Goal: Information Seeking & Learning: Check status

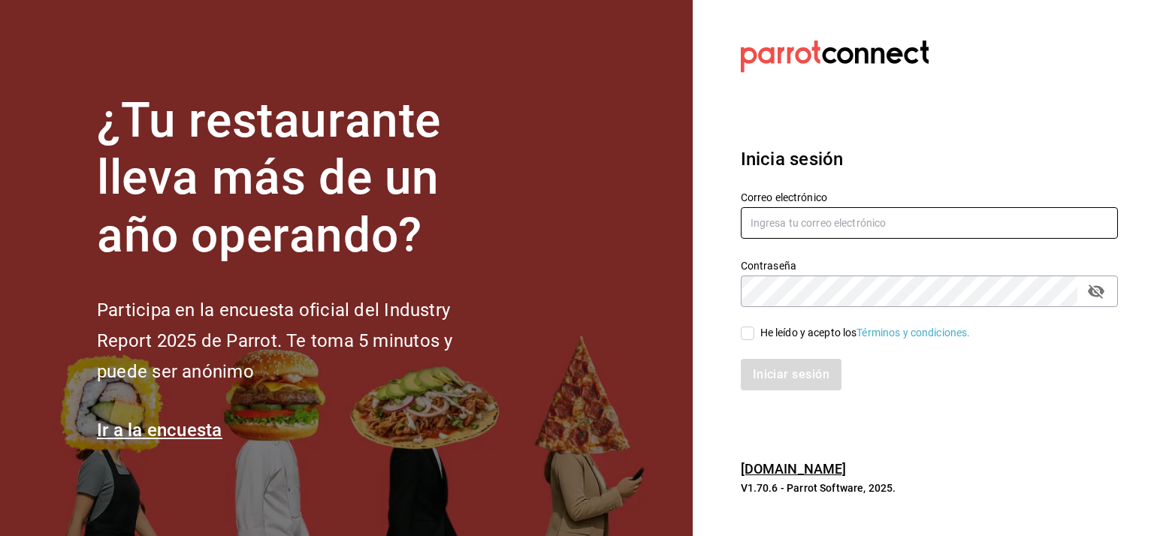
type input "[EMAIL_ADDRESS][DOMAIN_NAME]"
click at [749, 331] on input "He leído y acepto los Términos y condiciones." at bounding box center [748, 334] width 14 height 14
checkbox input "true"
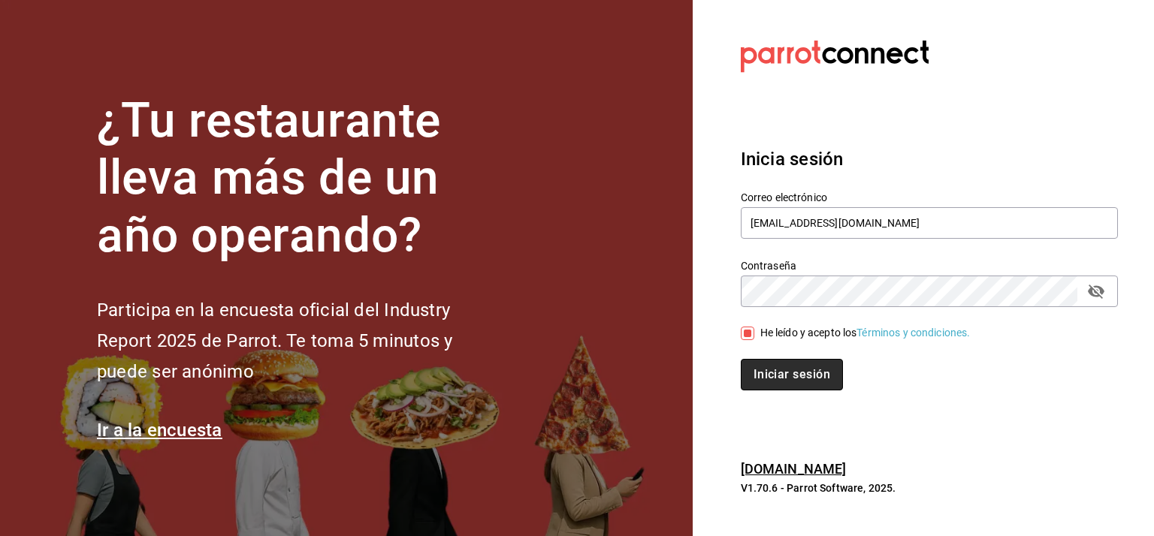
click at [793, 385] on button "Iniciar sesión" at bounding box center [792, 375] width 102 height 32
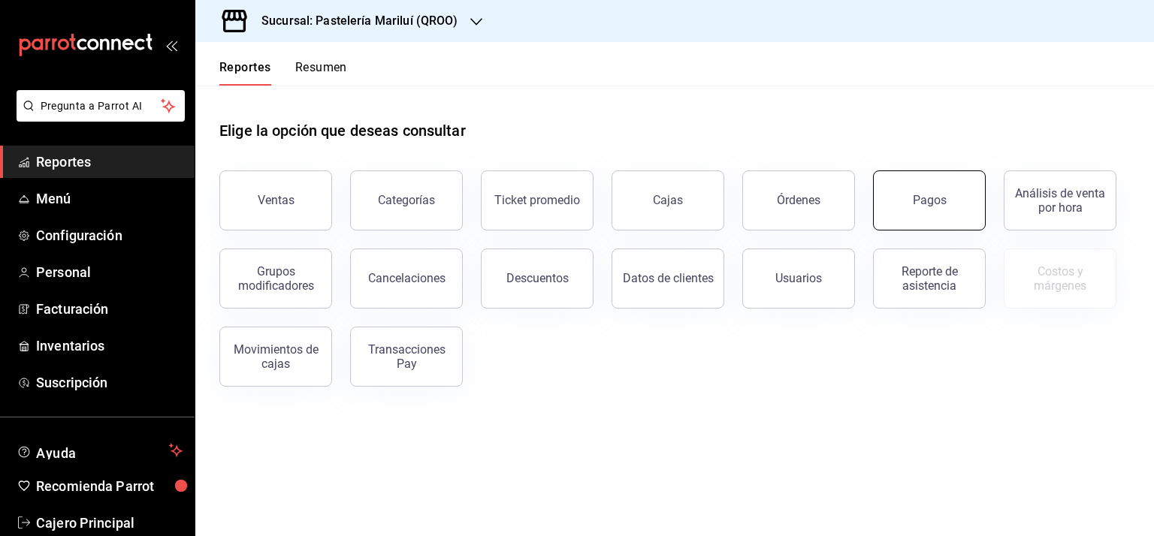
click at [931, 209] on button "Pagos" at bounding box center [929, 200] width 113 height 60
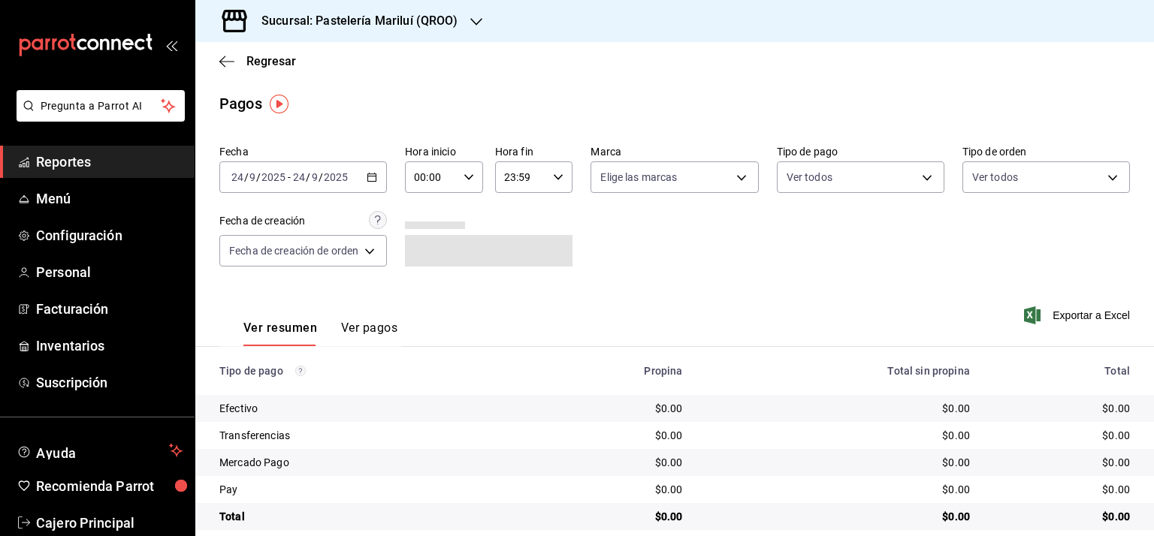
click at [382, 179] on div "[DATE] [DATE] - [DATE] [DATE]" at bounding box center [302, 177] width 167 height 32
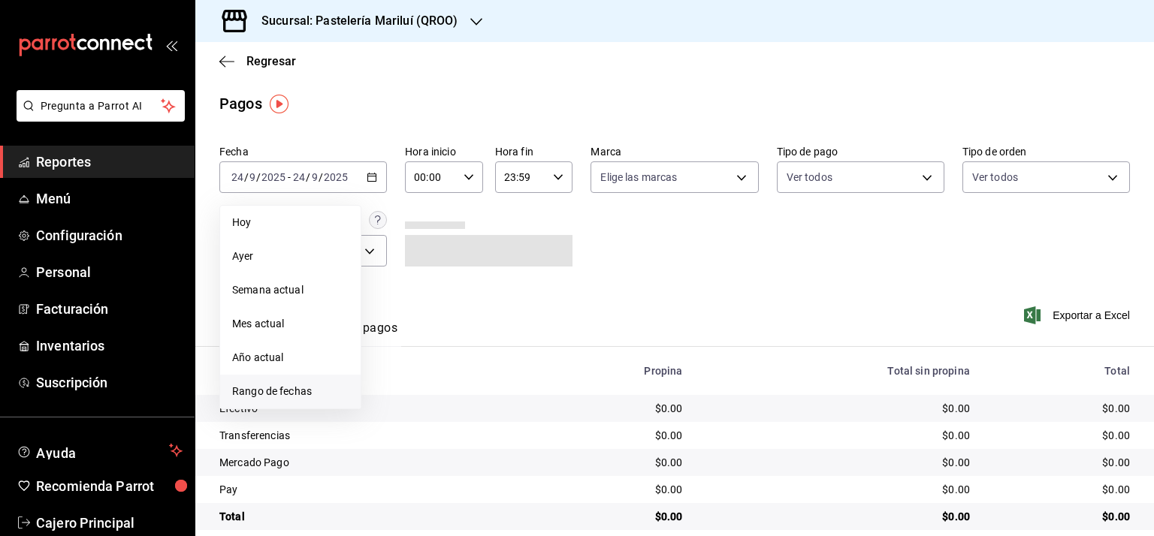
click at [306, 387] on span "Rango de fechas" at bounding box center [290, 392] width 116 height 16
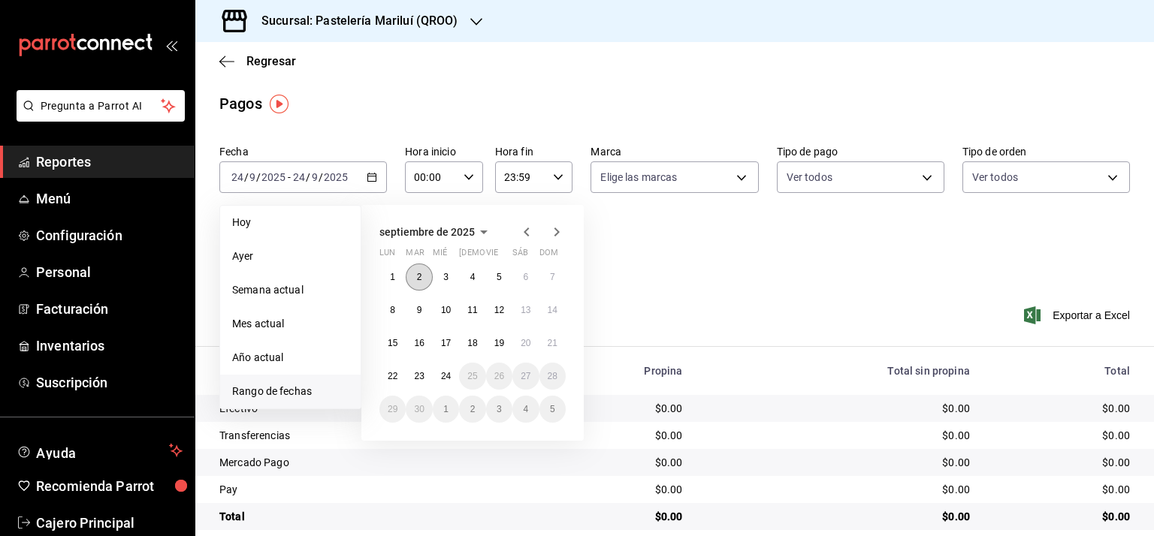
click at [415, 273] on button "2" at bounding box center [419, 277] width 26 height 27
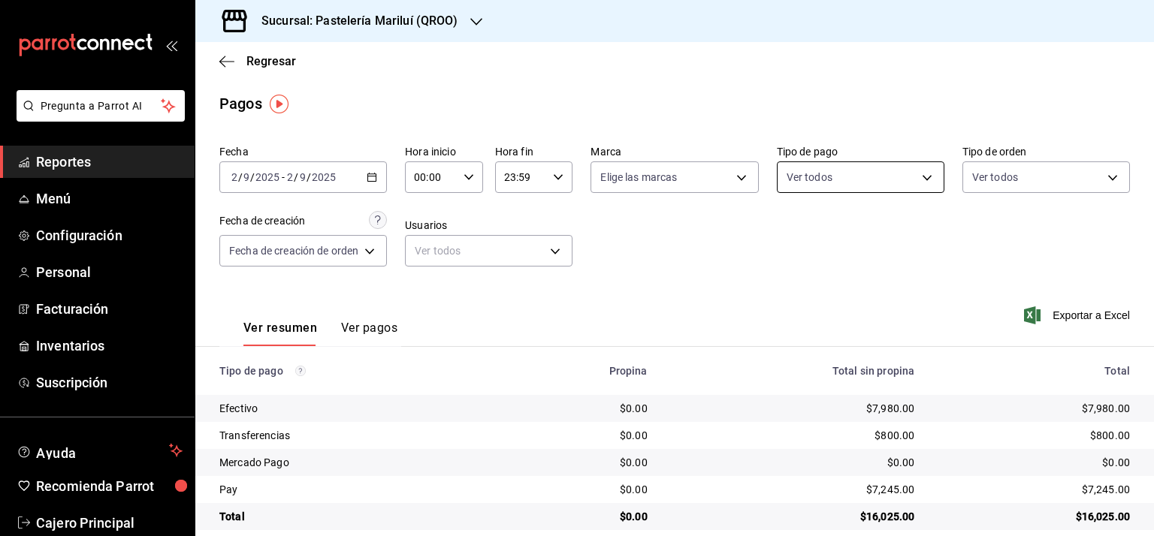
click at [798, 180] on body "Pregunta a Parrot AI Reportes Menú Configuración Personal Facturación Inventari…" at bounding box center [577, 268] width 1154 height 536
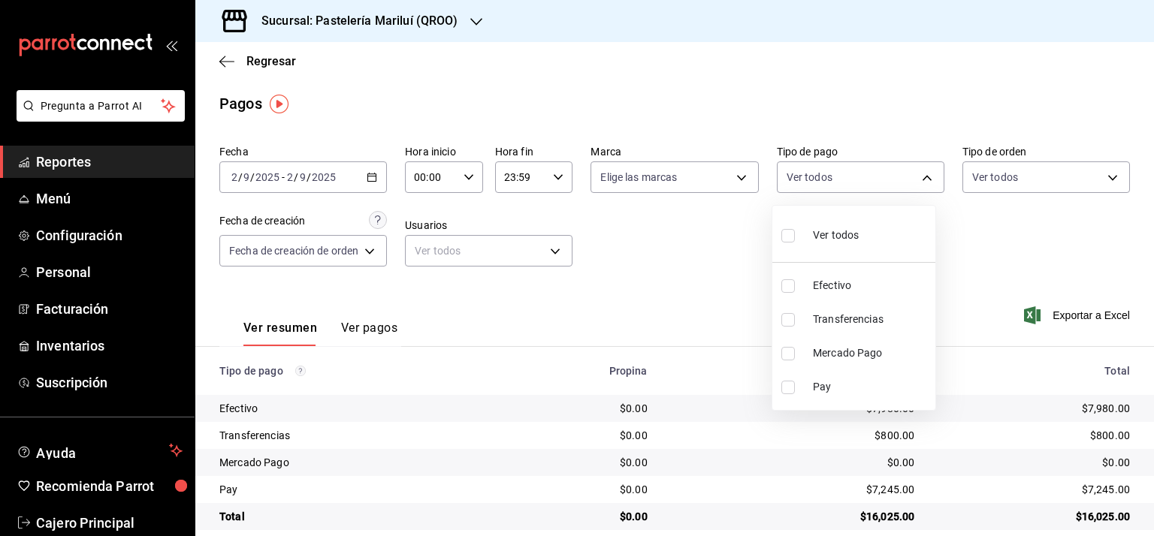
click at [808, 284] on li "Efectivo" at bounding box center [853, 286] width 163 height 34
type input "8a81d444-f2c7-4f7c-a8ee-20a397658b75"
checkbox input "true"
click at [656, 272] on div at bounding box center [577, 268] width 1154 height 536
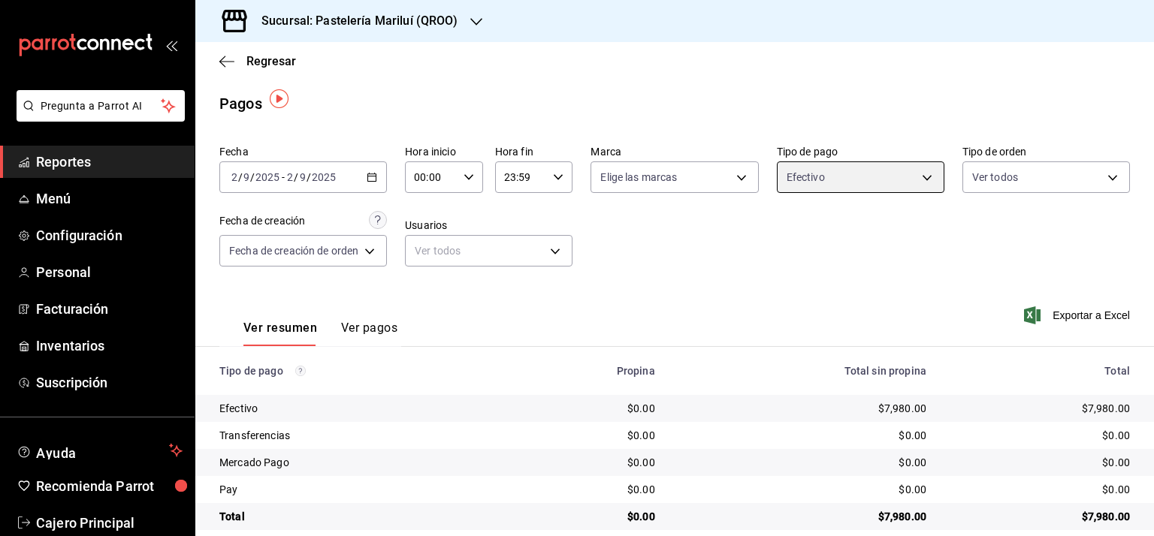
scroll to position [19, 0]
